Goal: Check status: Check status

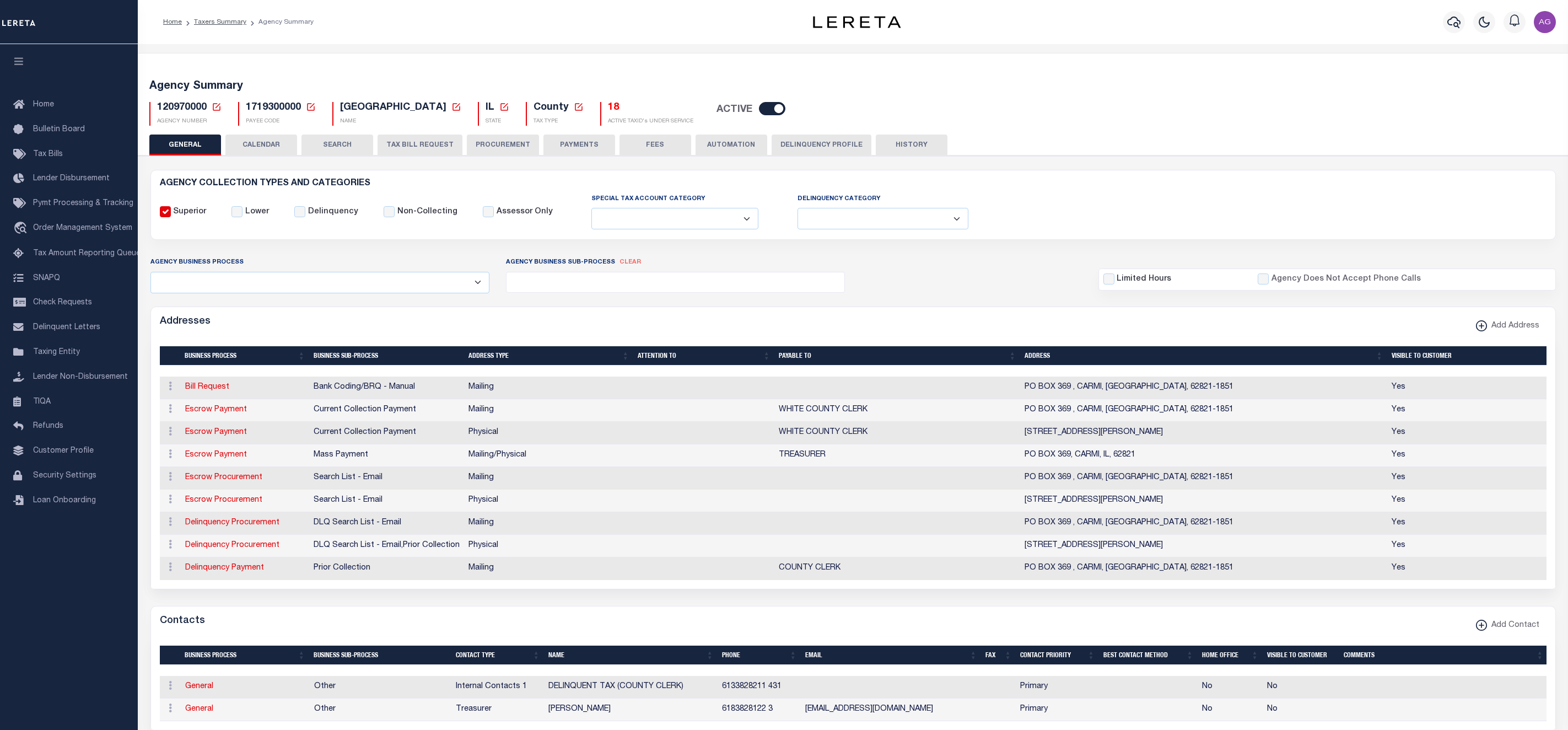
select select
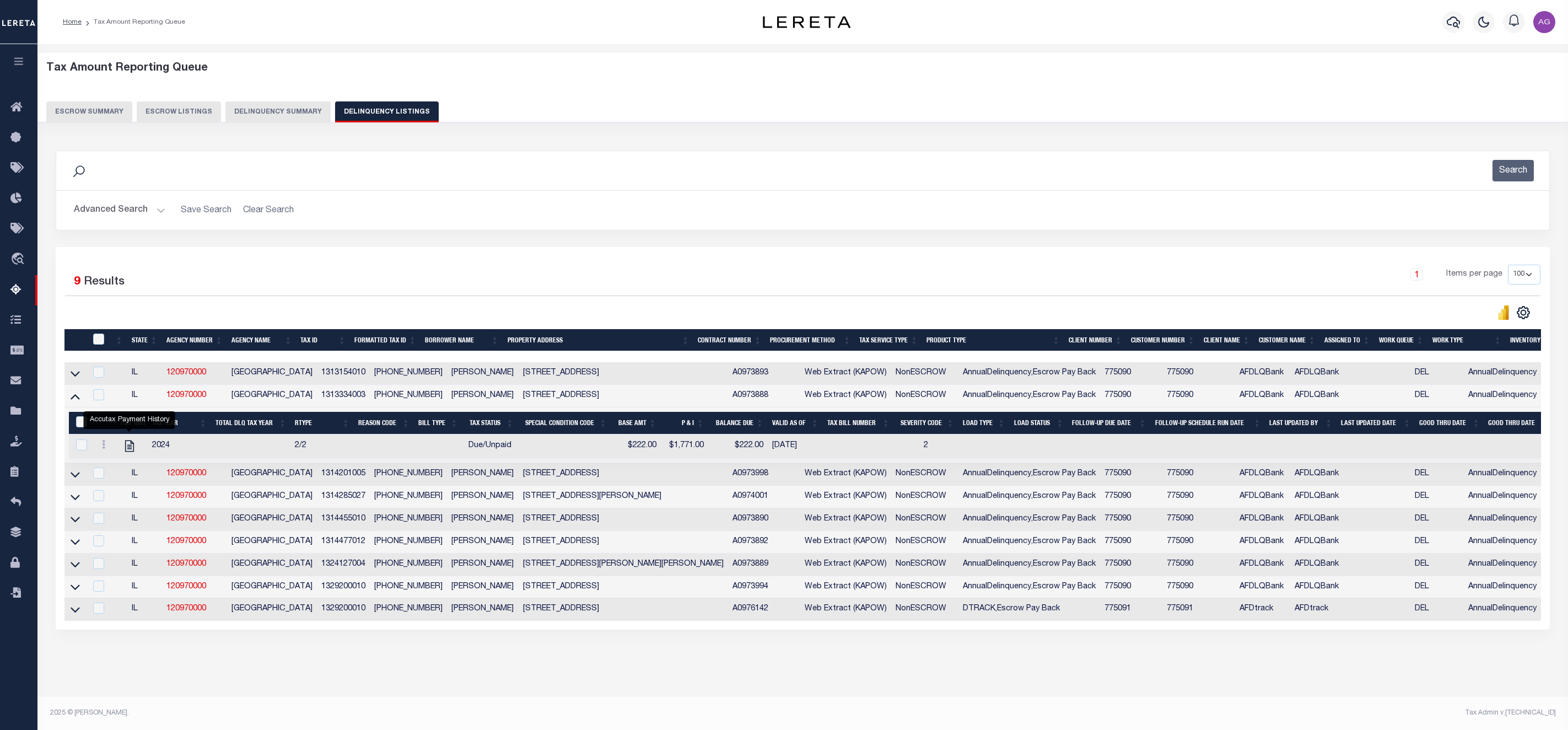
select select "100"
click at [83, 377] on td at bounding box center [75, 373] width 21 height 23
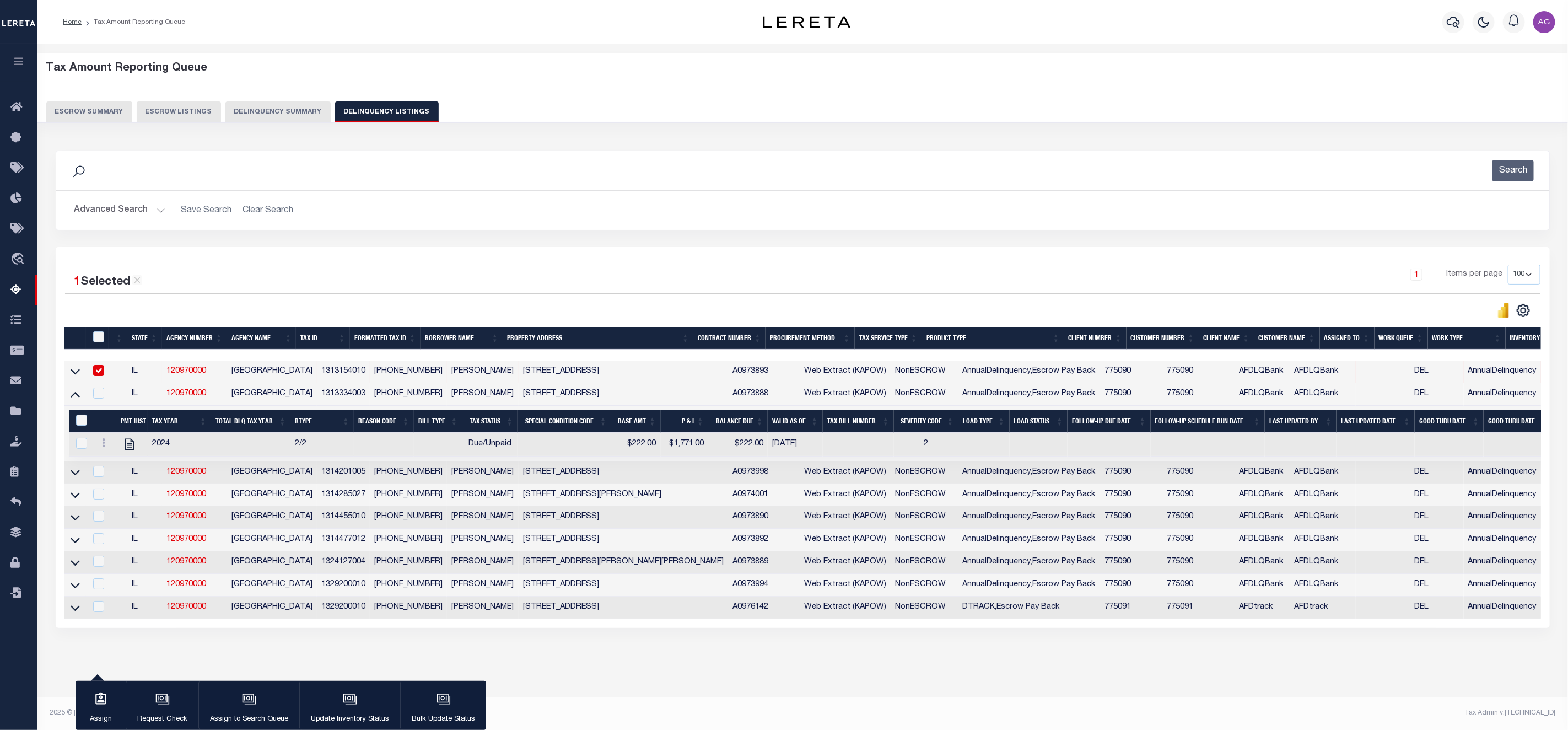
click at [97, 376] on input "checkbox" at bounding box center [98, 370] width 11 height 11
checkbox input "false"
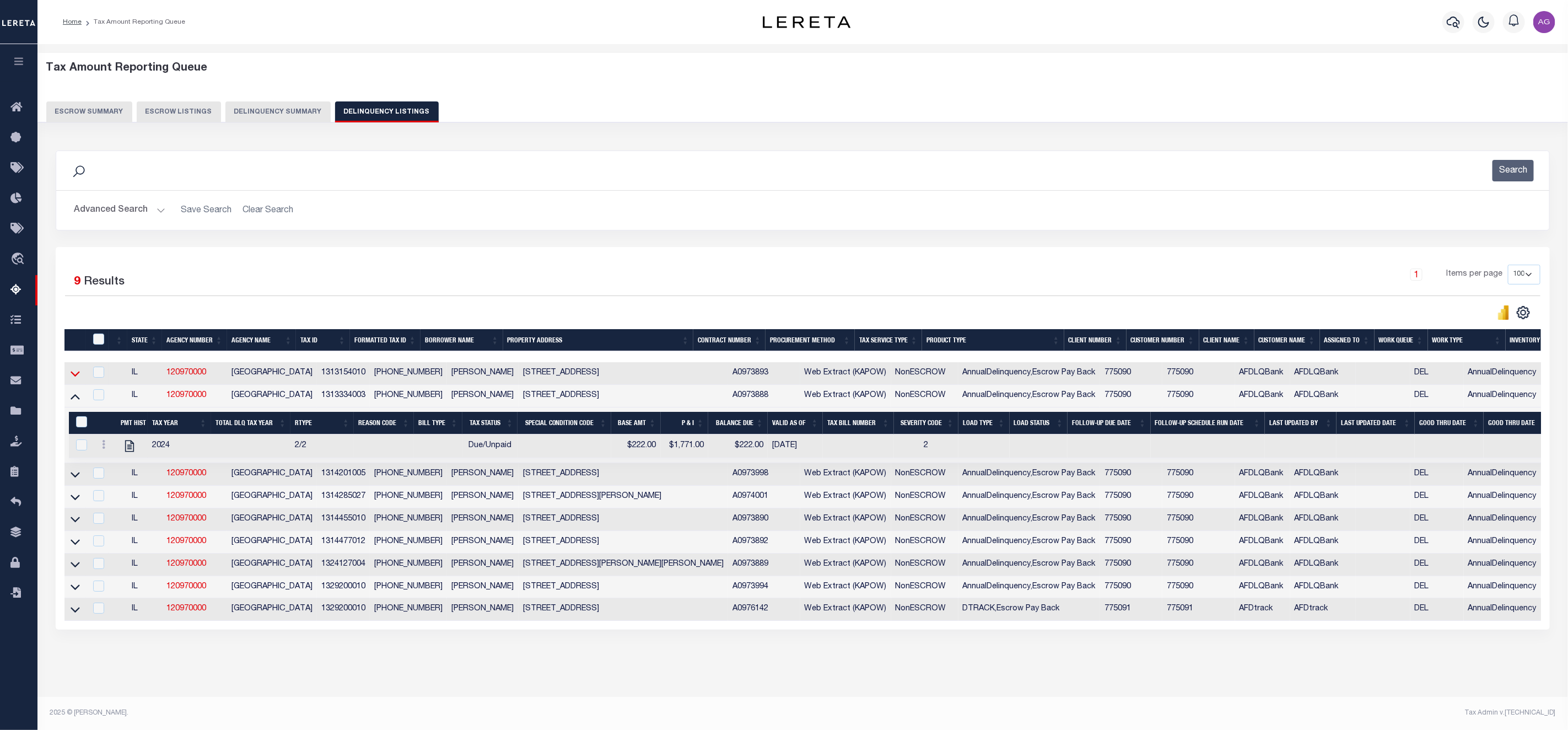
click at [78, 376] on icon at bounding box center [75, 373] width 9 height 11
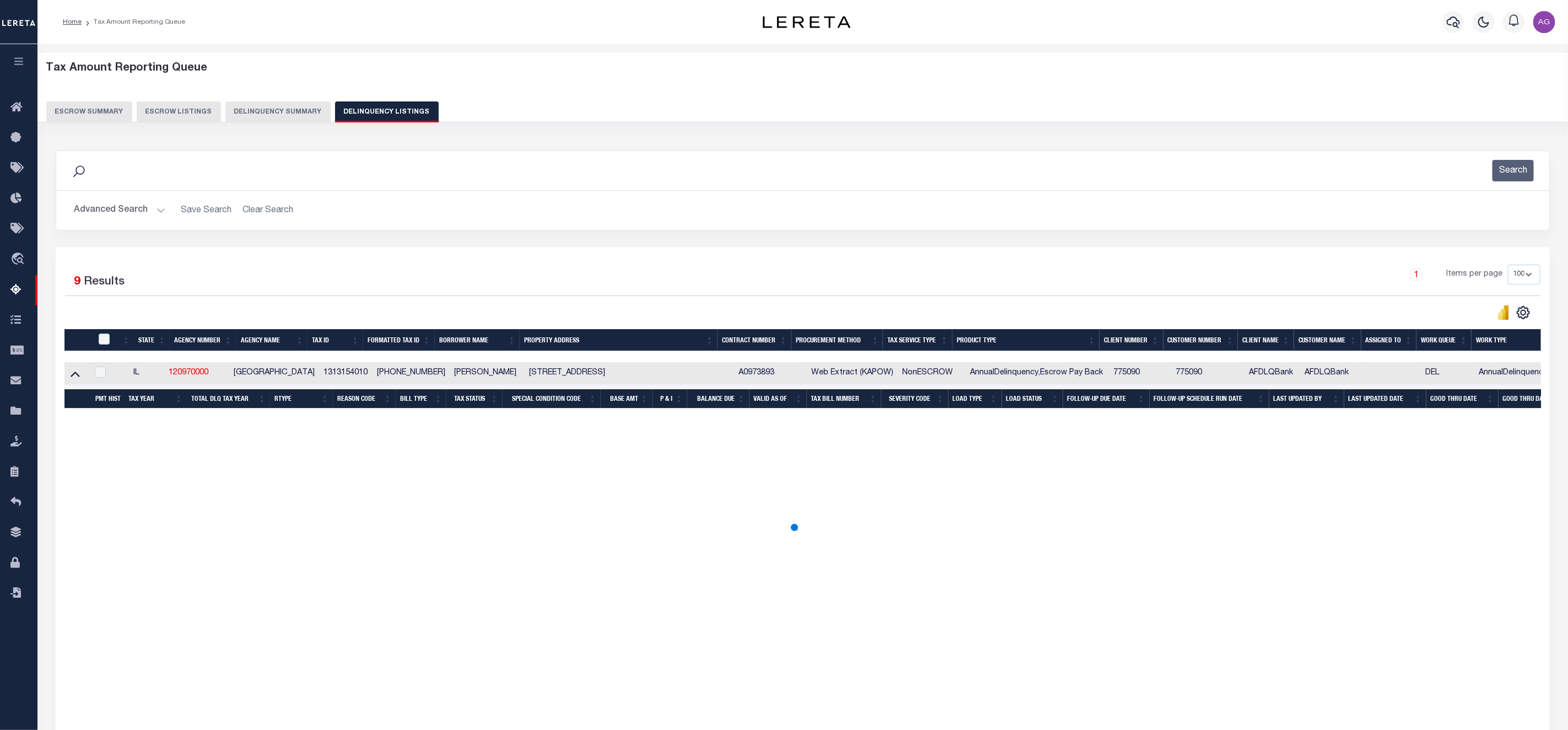
click at [78, 376] on icon at bounding box center [75, 373] width 9 height 11
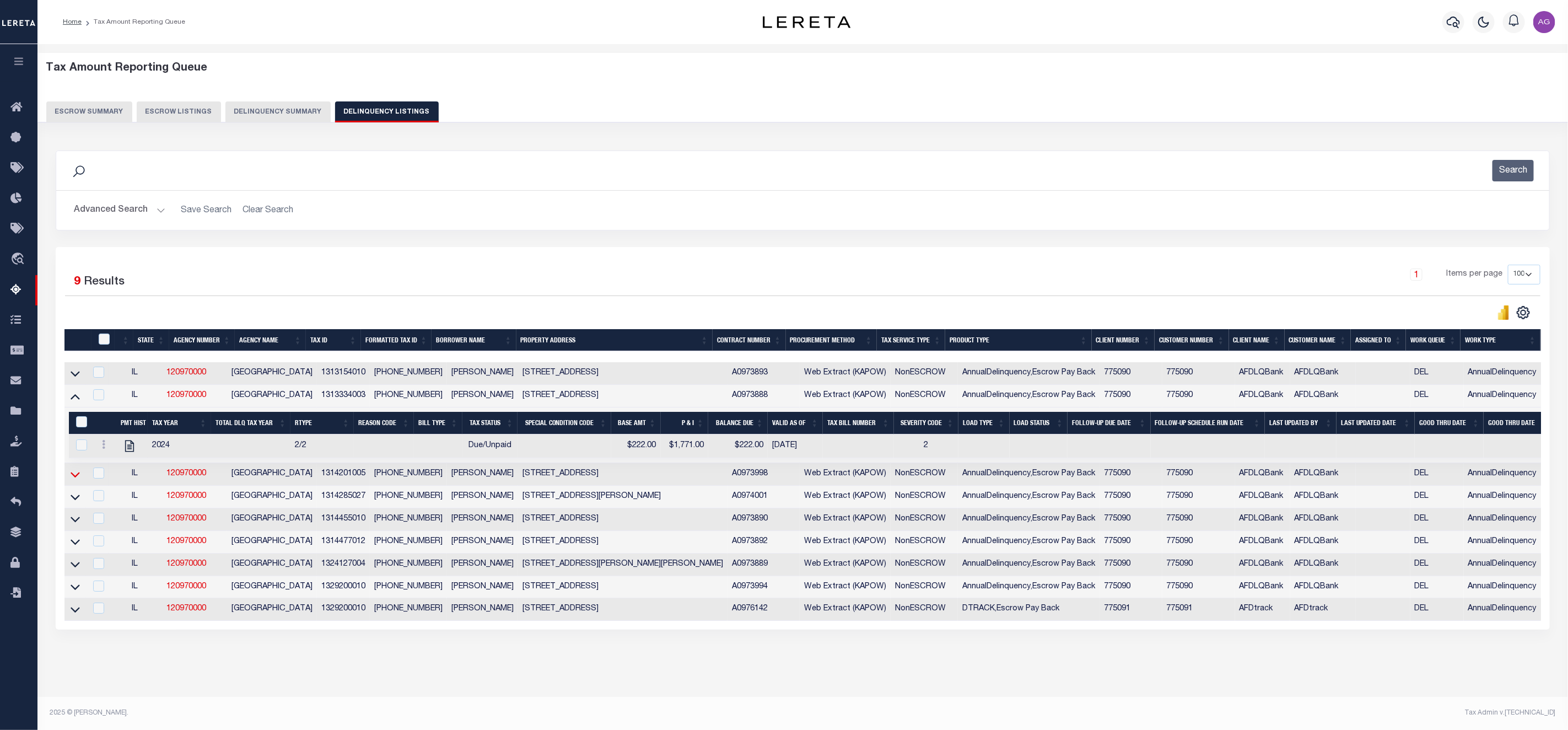
click at [73, 478] on icon at bounding box center [75, 474] width 9 height 5
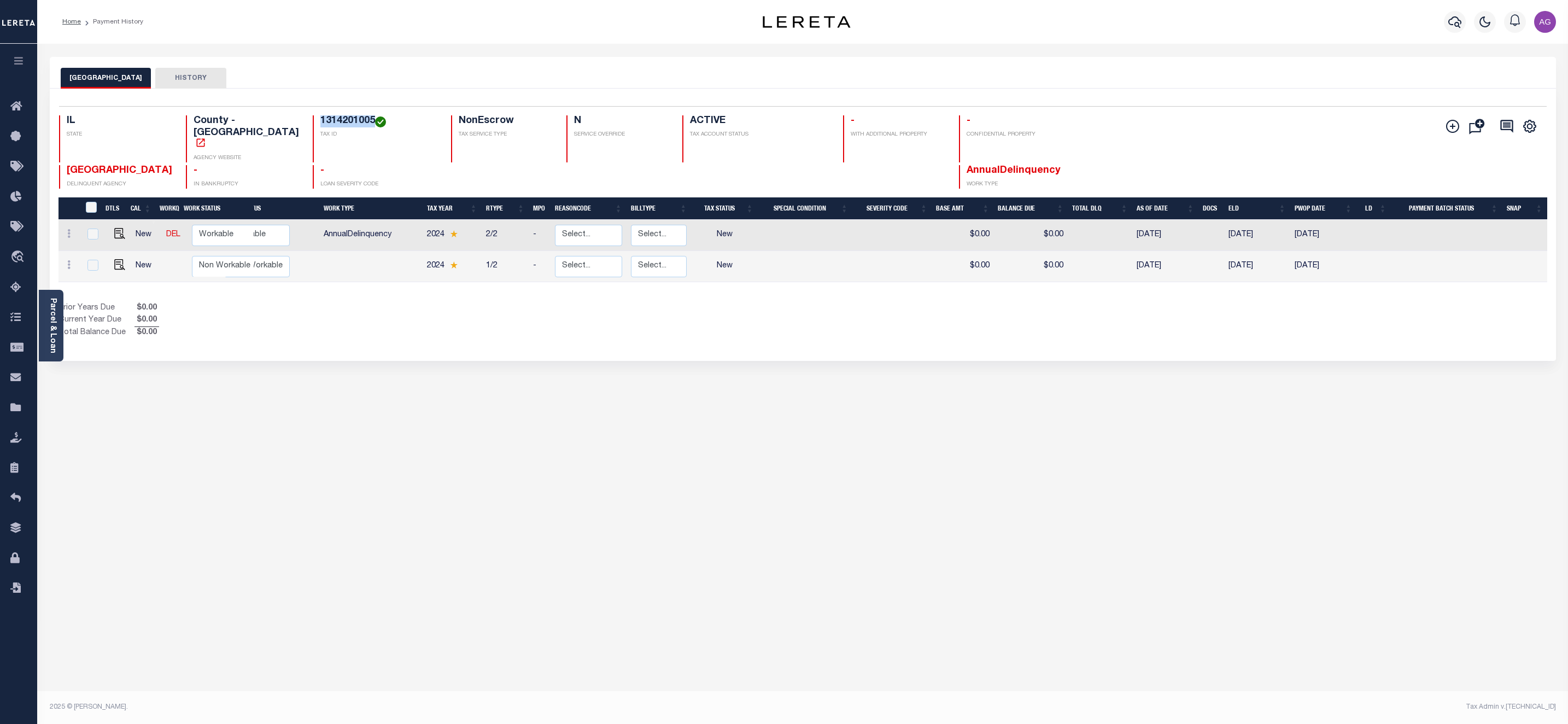
drag, startPoint x: 294, startPoint y: 115, endPoint x: 347, endPoint y: 118, distance: 53.1
click at [347, 118] on div "Selected 2 Results 1 Items per page 25 50 100 IL STATE County - IL AGENCY WEBSI…" at bounding box center [803, 147] width 1505 height 82
copy h4 "1314201005"
